Goal: Transaction & Acquisition: Purchase product/service

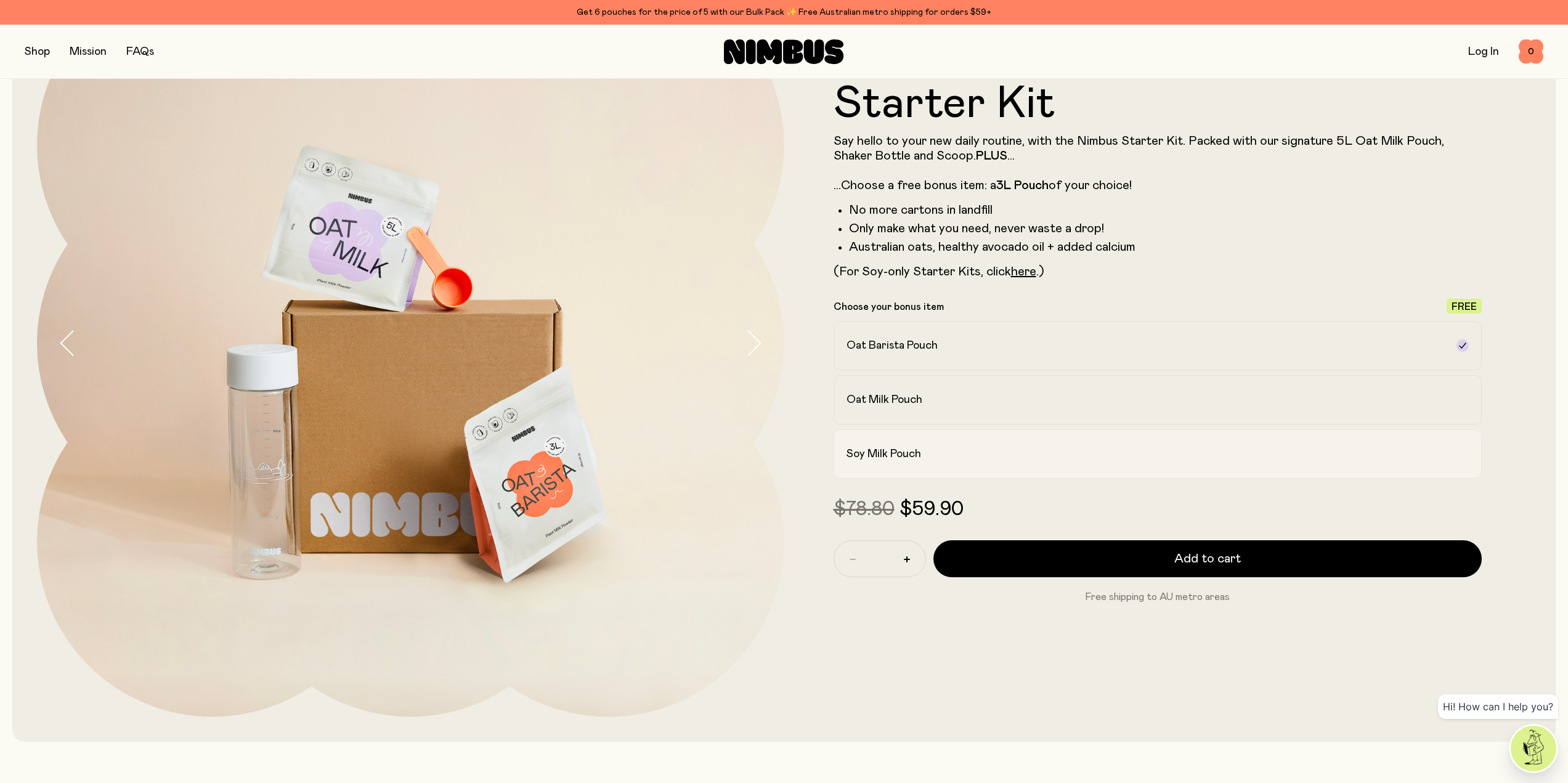
scroll to position [185, 0]
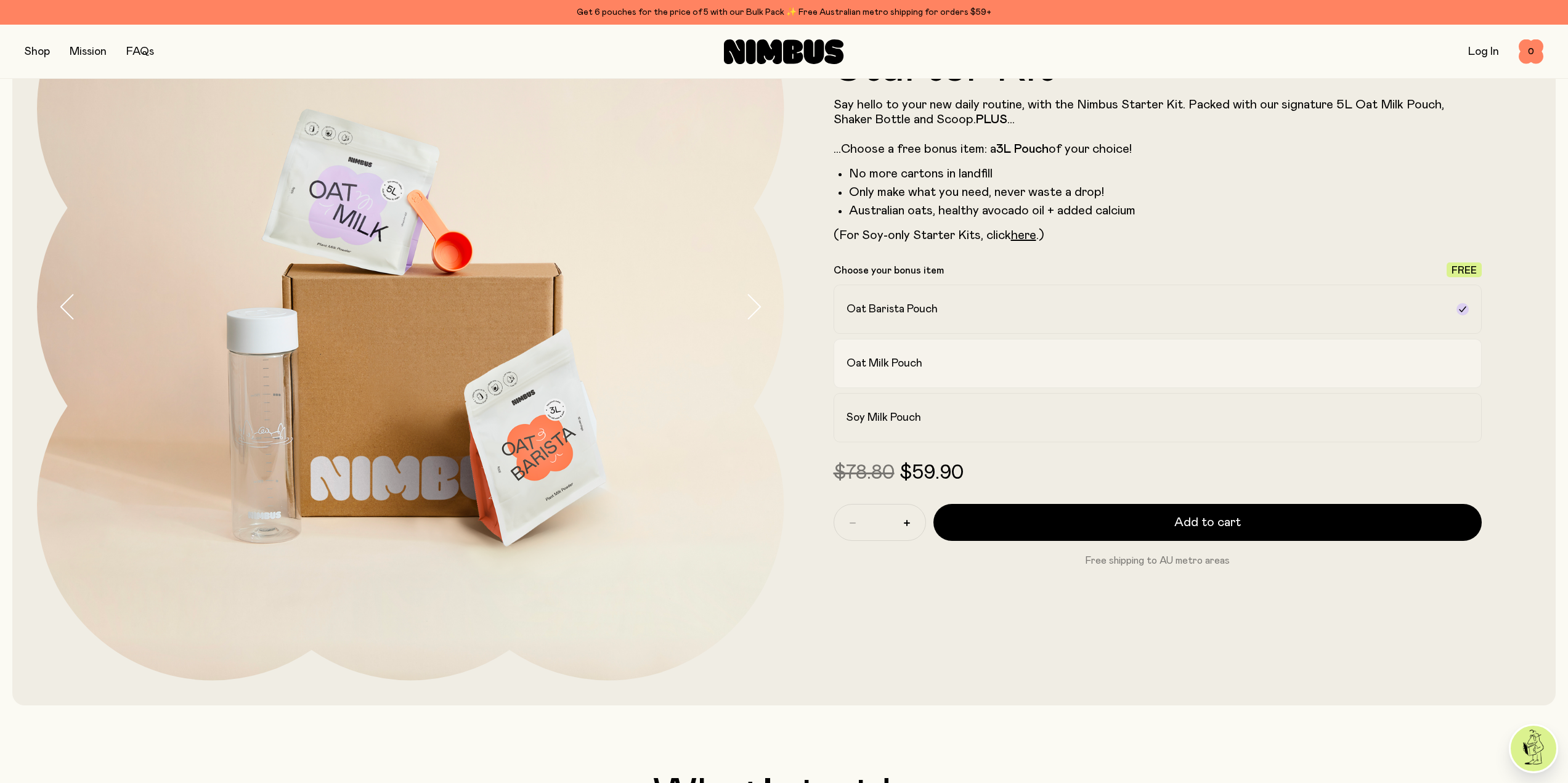
click at [899, 368] on h2 "Oat Milk Pouch" at bounding box center [884, 363] width 76 height 15
click at [876, 299] on label "Oat Barista Pouch" at bounding box center [1158, 309] width 649 height 49
click at [883, 352] on label "Oat Milk Pouch" at bounding box center [1158, 363] width 649 height 49
click at [880, 418] on h2 "Soy Milk Pouch" at bounding box center [884, 417] width 75 height 15
click at [880, 359] on h2 "Oat Milk Pouch" at bounding box center [884, 363] width 76 height 15
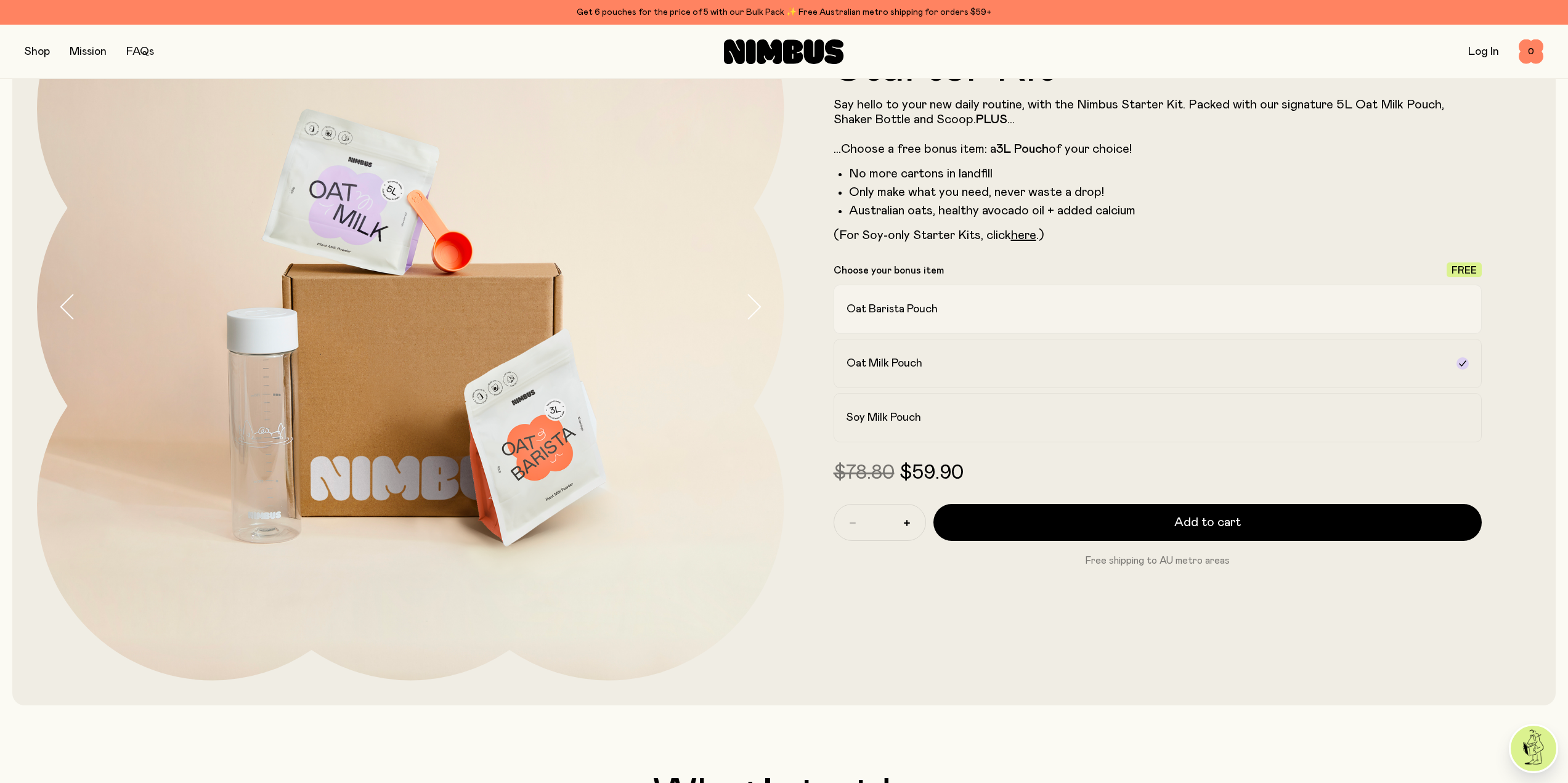
click at [885, 325] on label "Oat Barista Pouch" at bounding box center [1158, 309] width 649 height 49
click at [875, 360] on h2 "Oat Milk Pouch" at bounding box center [884, 363] width 76 height 15
drag, startPoint x: 887, startPoint y: 309, endPoint x: 826, endPoint y: 308, distance: 61.0
click at [887, 309] on h2 "Oat Barista Pouch" at bounding box center [892, 309] width 91 height 15
click at [34, 49] on button "button" at bounding box center [38, 52] width 26 height 17
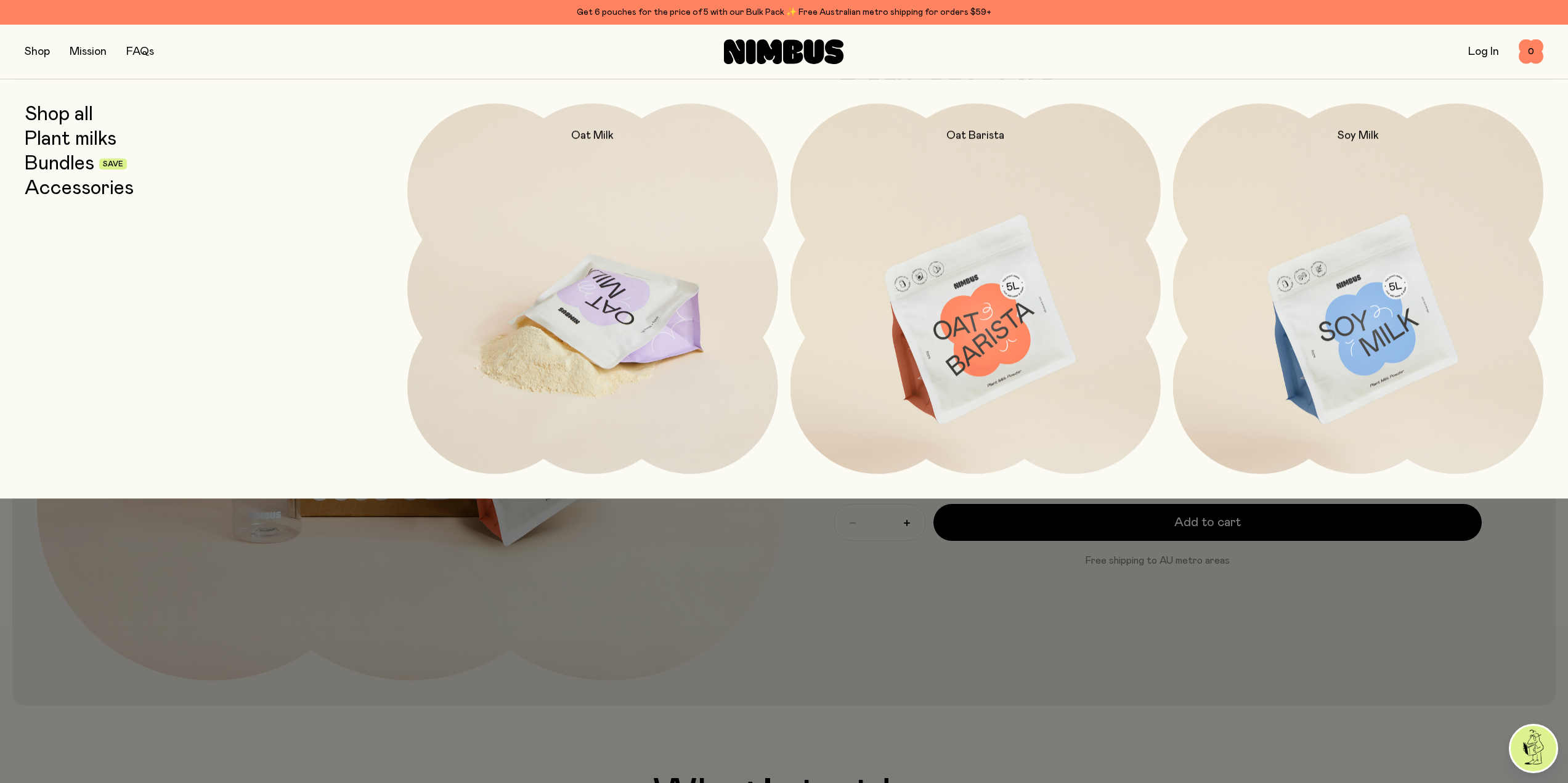
click at [626, 322] on img at bounding box center [592, 321] width 370 height 435
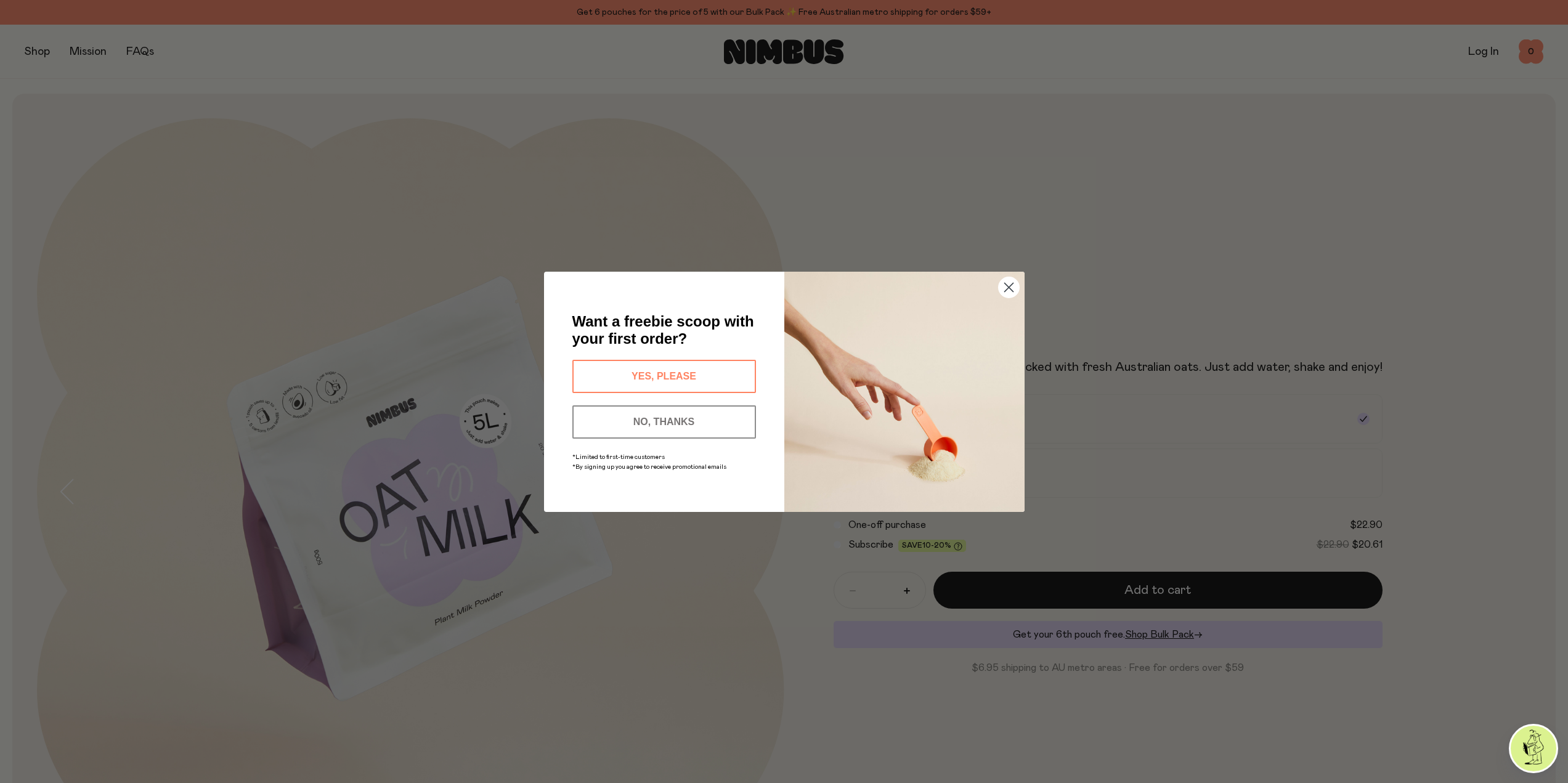
click at [664, 417] on button "NO, THANKS" at bounding box center [664, 422] width 184 height 33
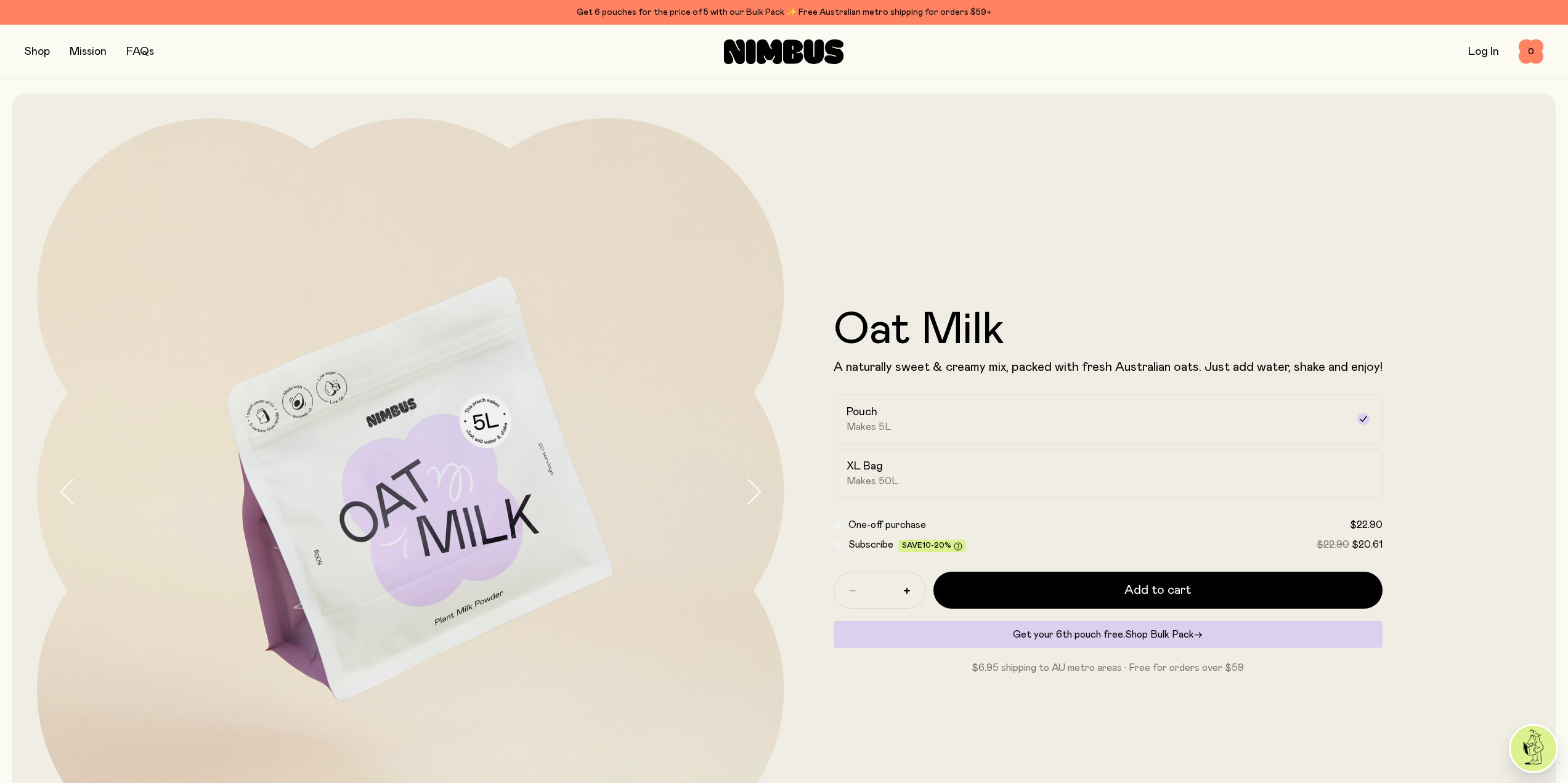
click at [1158, 634] on span "Shop Bulk Pack" at bounding box center [1159, 634] width 69 height 10
